Goal: Find contact information: Find contact information

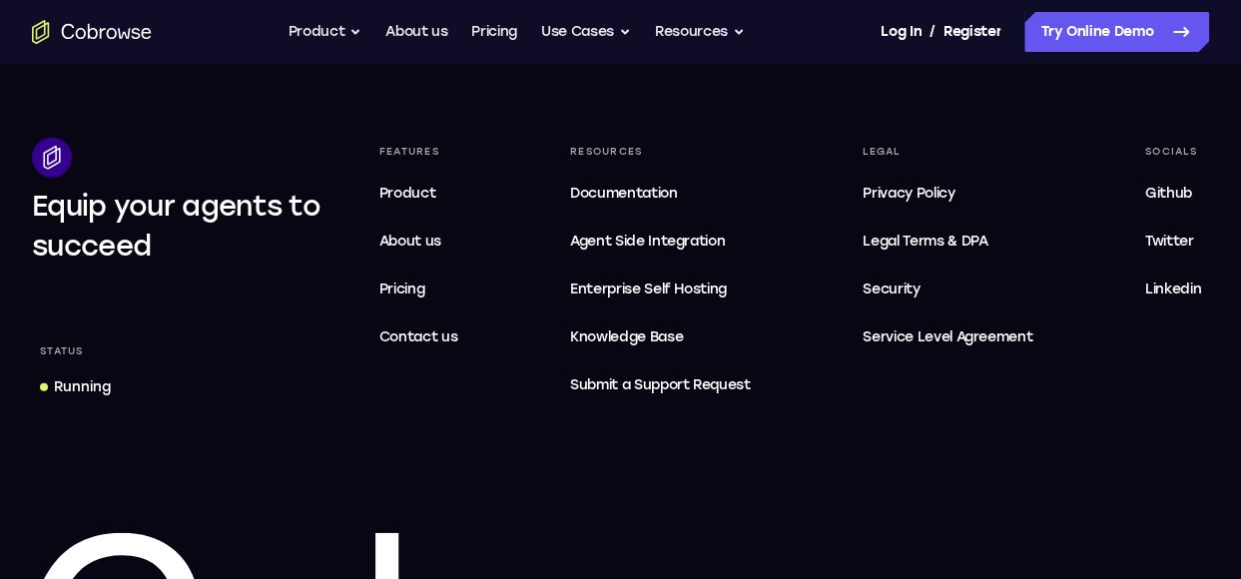
scroll to position [6187, 0]
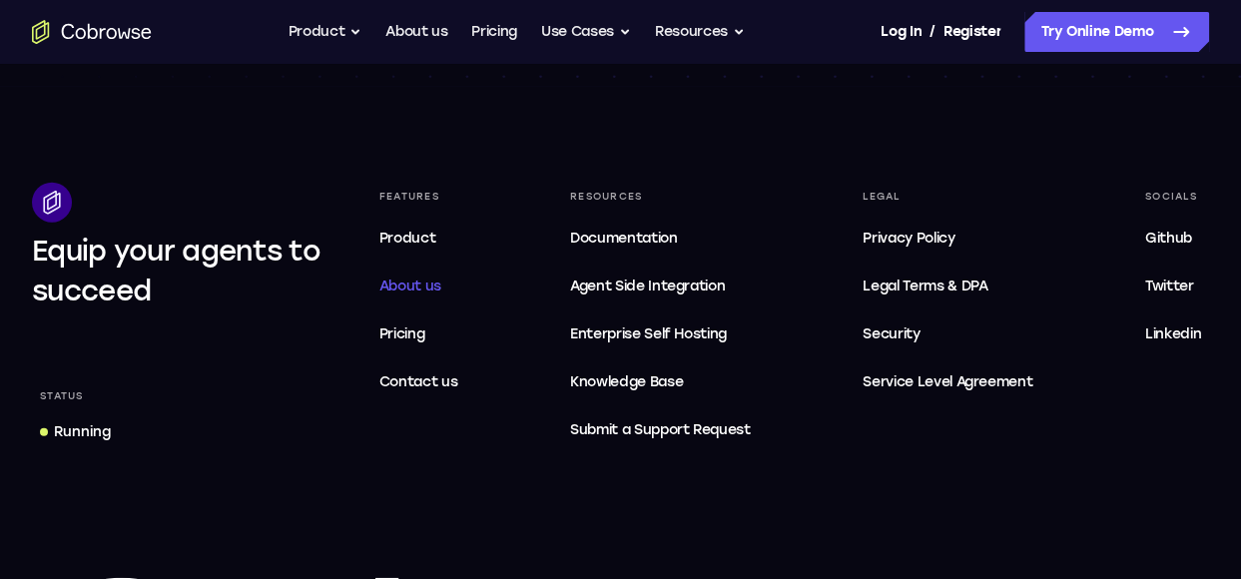
click at [410, 282] on span "About us" at bounding box center [410, 286] width 62 height 17
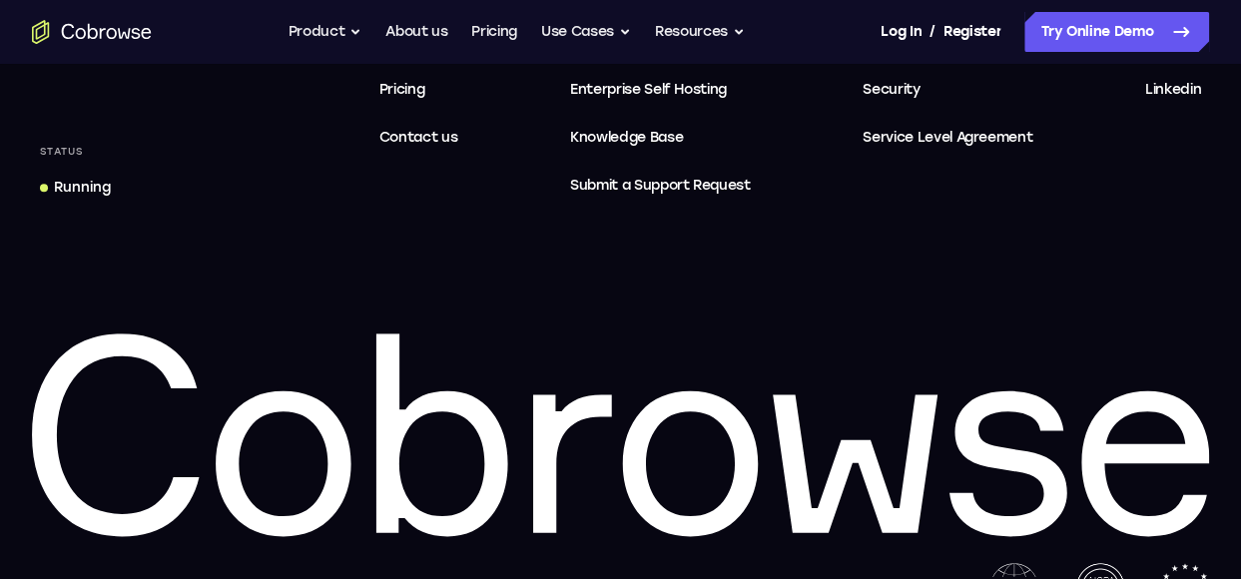
scroll to position [3972, 0]
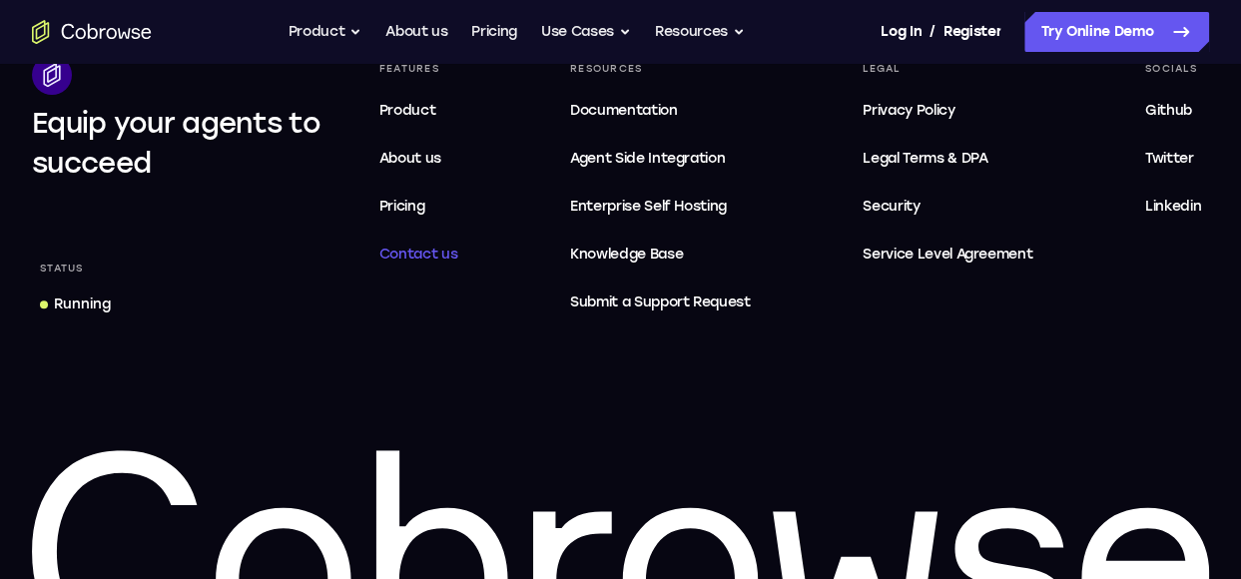
click at [424, 263] on span "Contact us" at bounding box center [418, 254] width 79 height 17
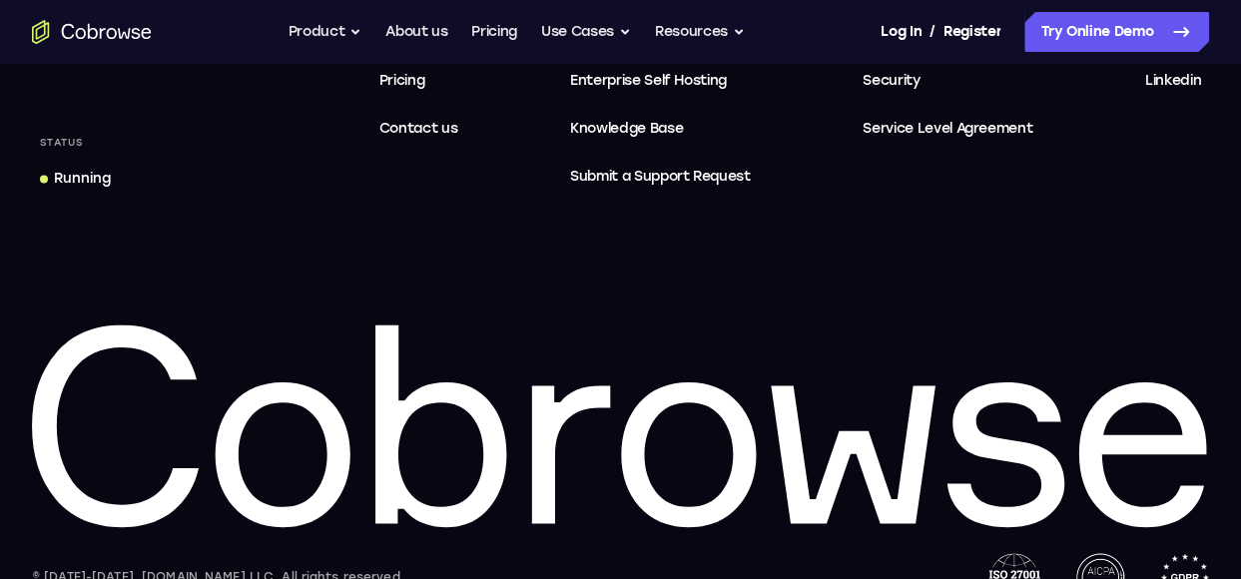
scroll to position [1301, 0]
